Goal: Book appointment/travel/reservation

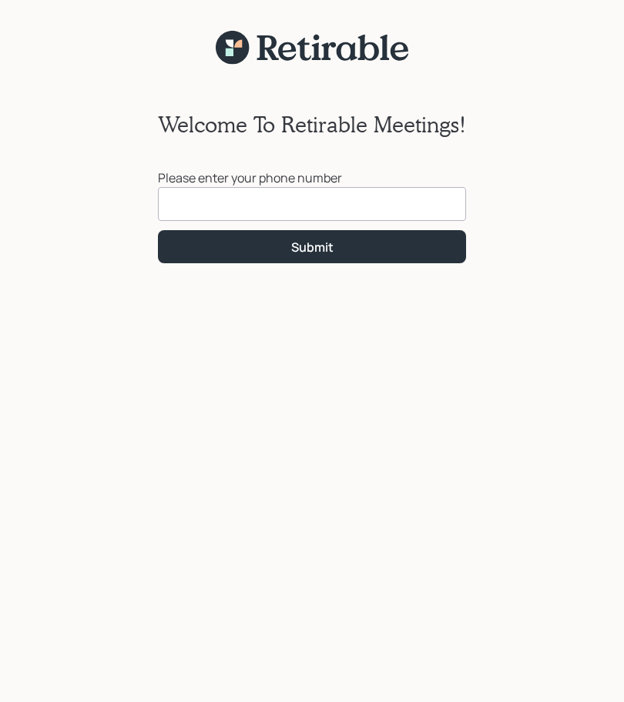
click at [52, 12] on div "Welcome To Retirable Meetings! Please enter your phone number Submit" at bounding box center [312, 360] width 624 height 721
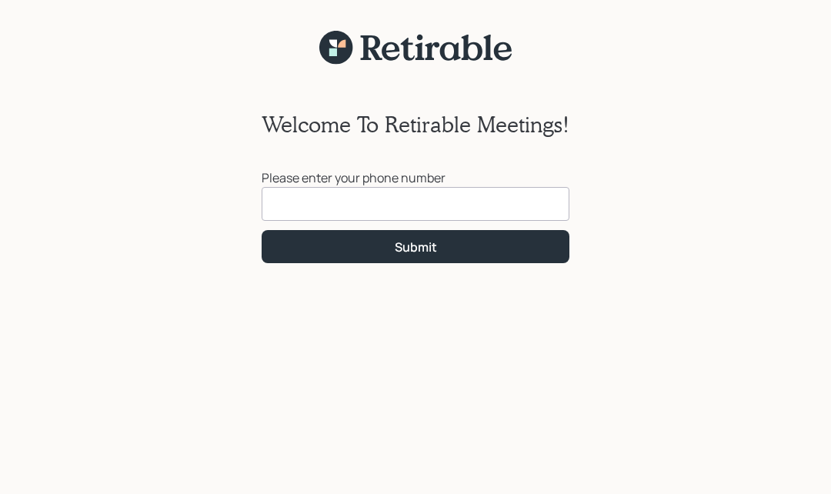
click at [520, 219] on input at bounding box center [416, 204] width 308 height 34
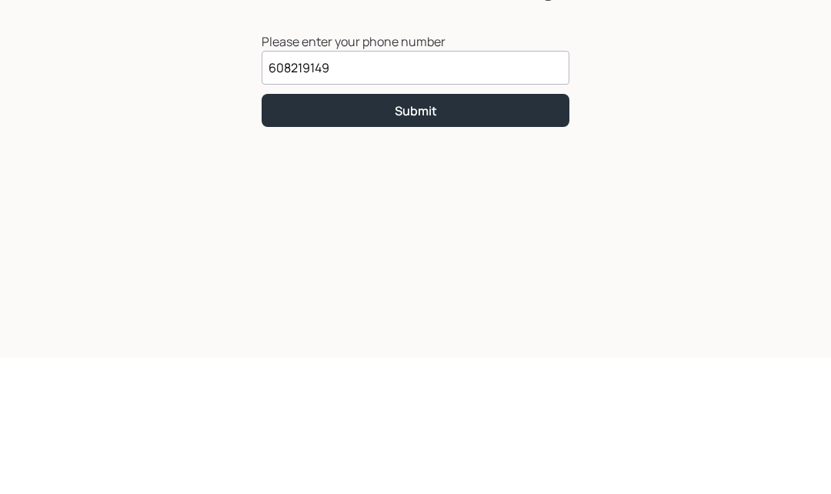
type input "[PHONE_NUMBER]"
click at [514, 230] on button "Submit" at bounding box center [416, 246] width 308 height 33
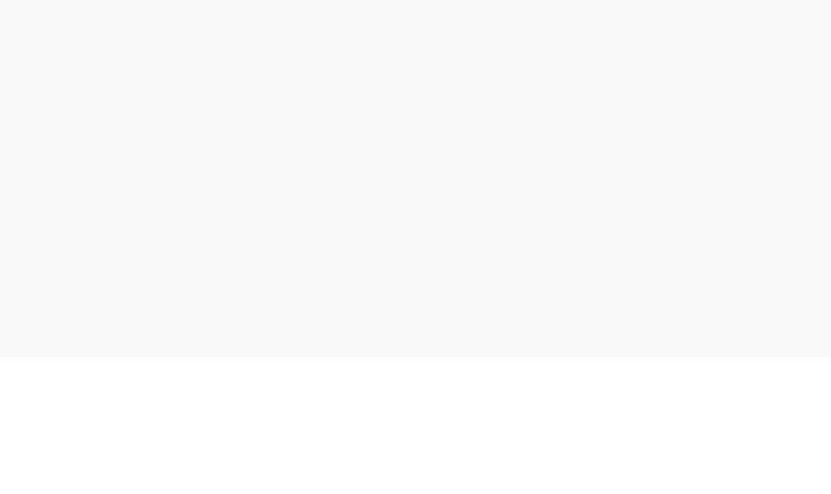
scroll to position [101, 0]
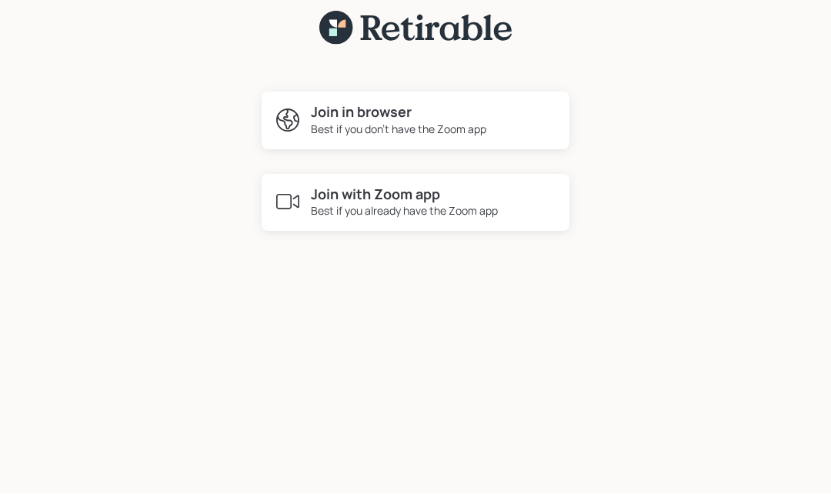
click at [497, 187] on h4 "Join with Zoom app" at bounding box center [404, 195] width 187 height 17
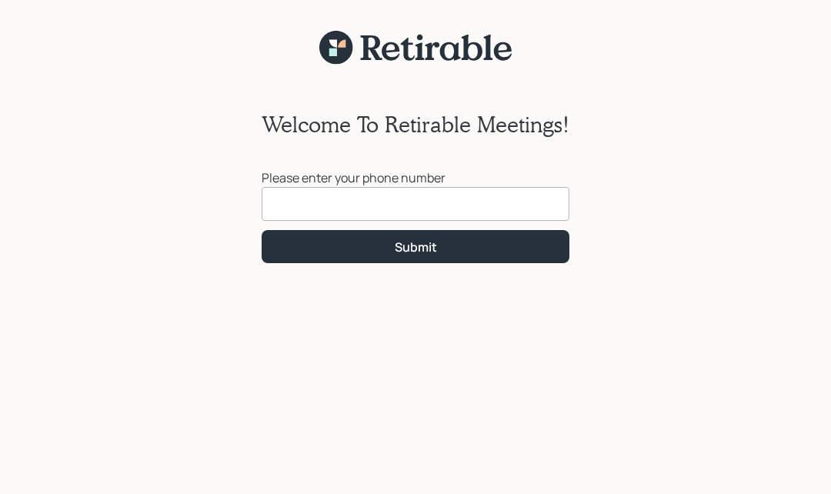
click at [478, 202] on input at bounding box center [416, 204] width 308 height 34
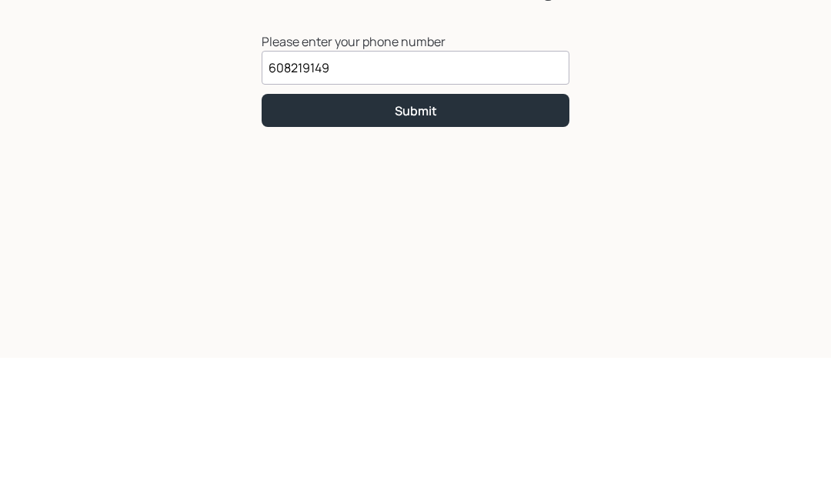
type input "(608) 219-1496"
click at [482, 230] on button "Submit" at bounding box center [416, 246] width 308 height 33
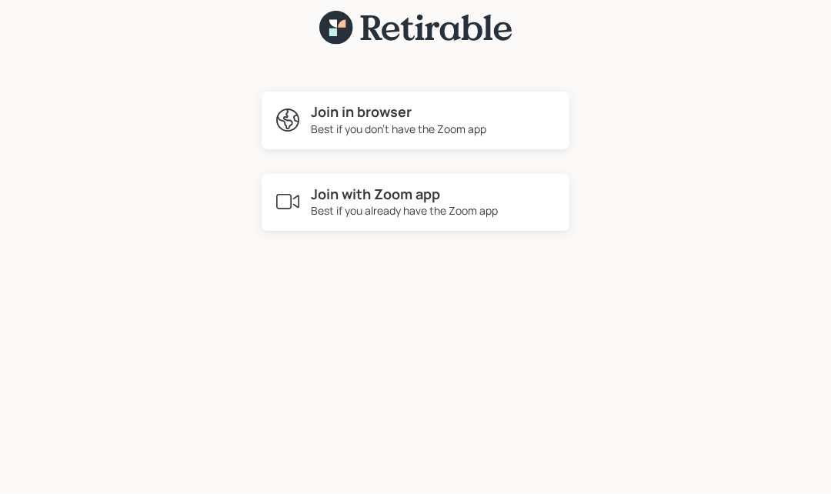
click at [479, 187] on h4 "Join with Zoom app" at bounding box center [404, 195] width 187 height 17
